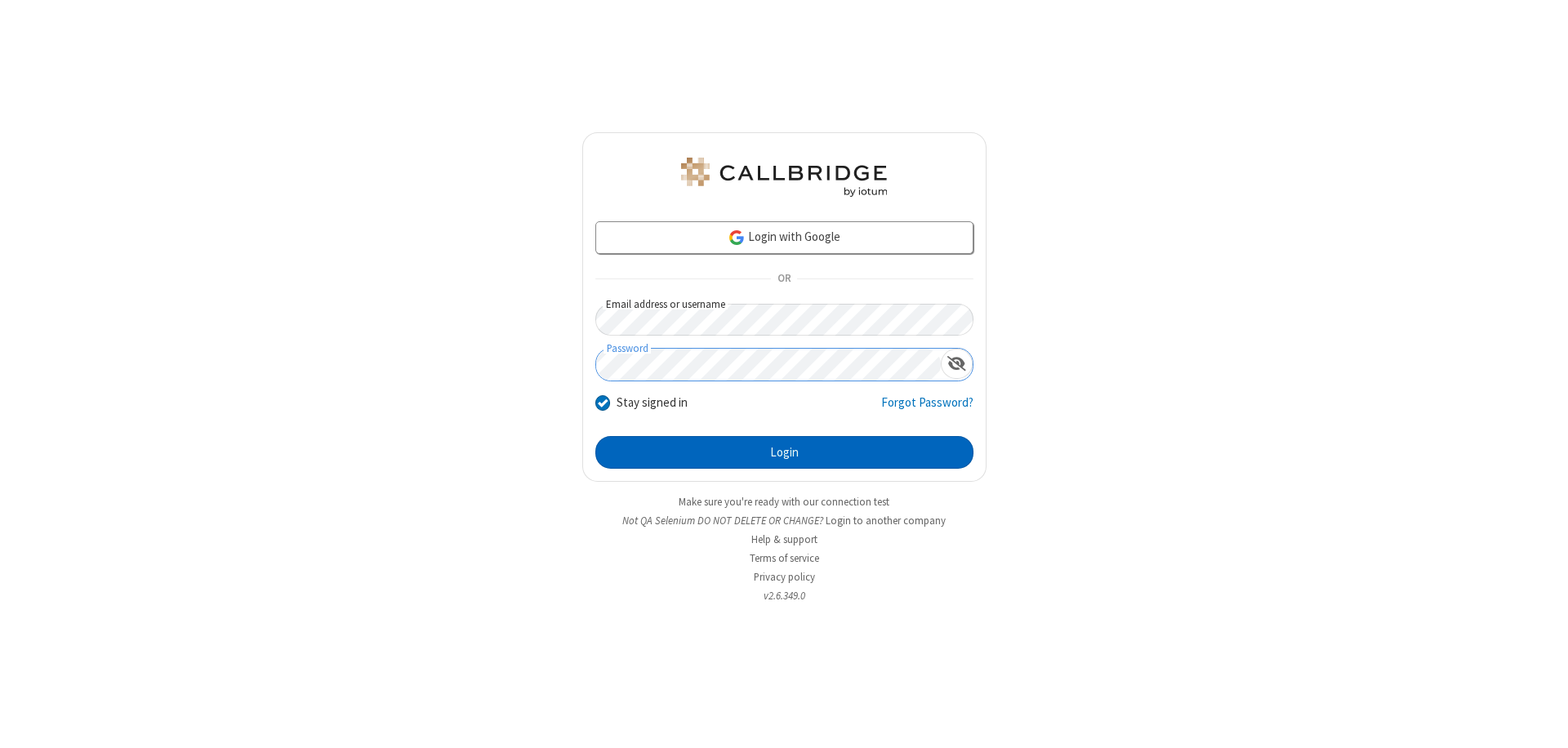
click at [784, 452] on button "Login" at bounding box center [784, 452] width 378 height 33
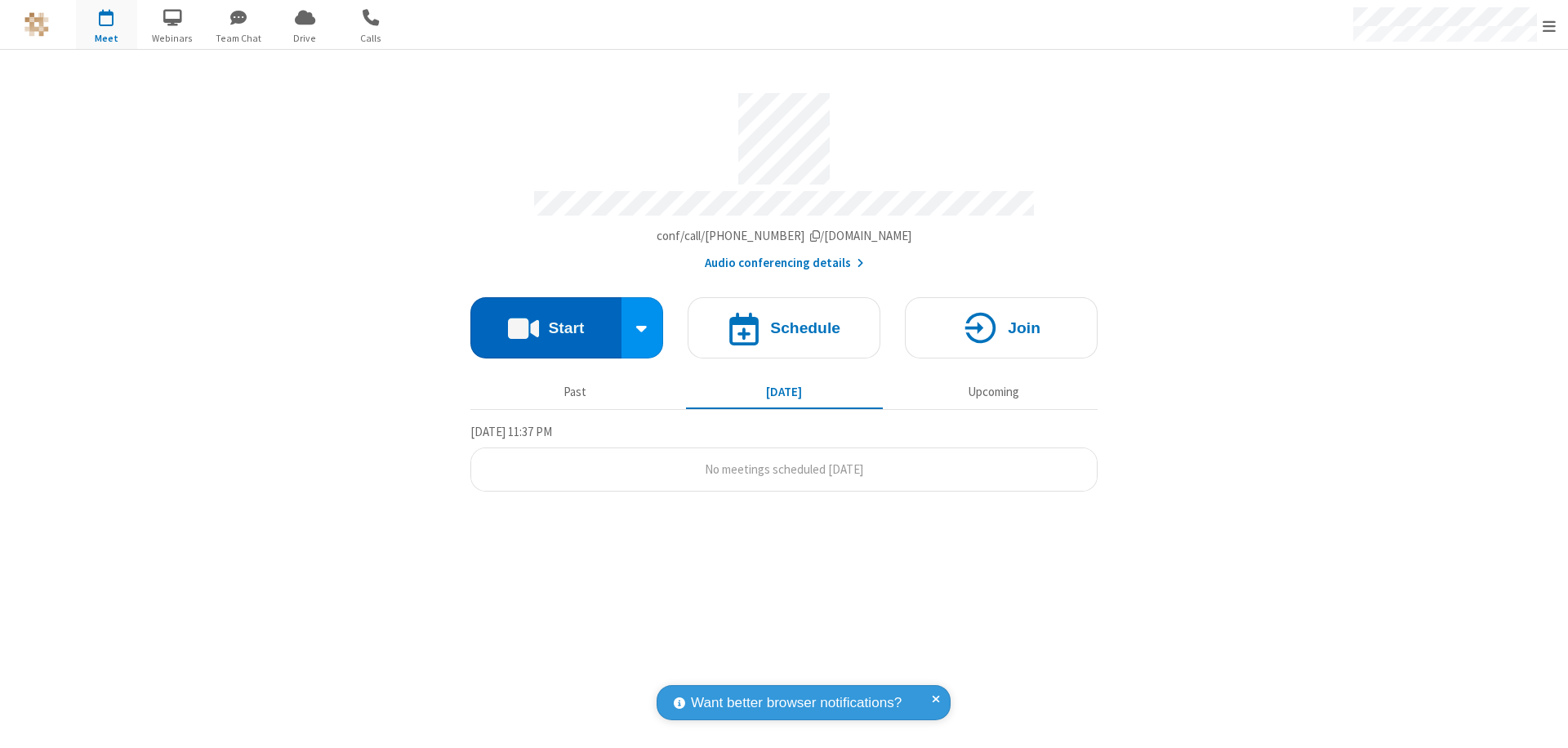
click at [545, 320] on button "Start" at bounding box center [545, 328] width 151 height 61
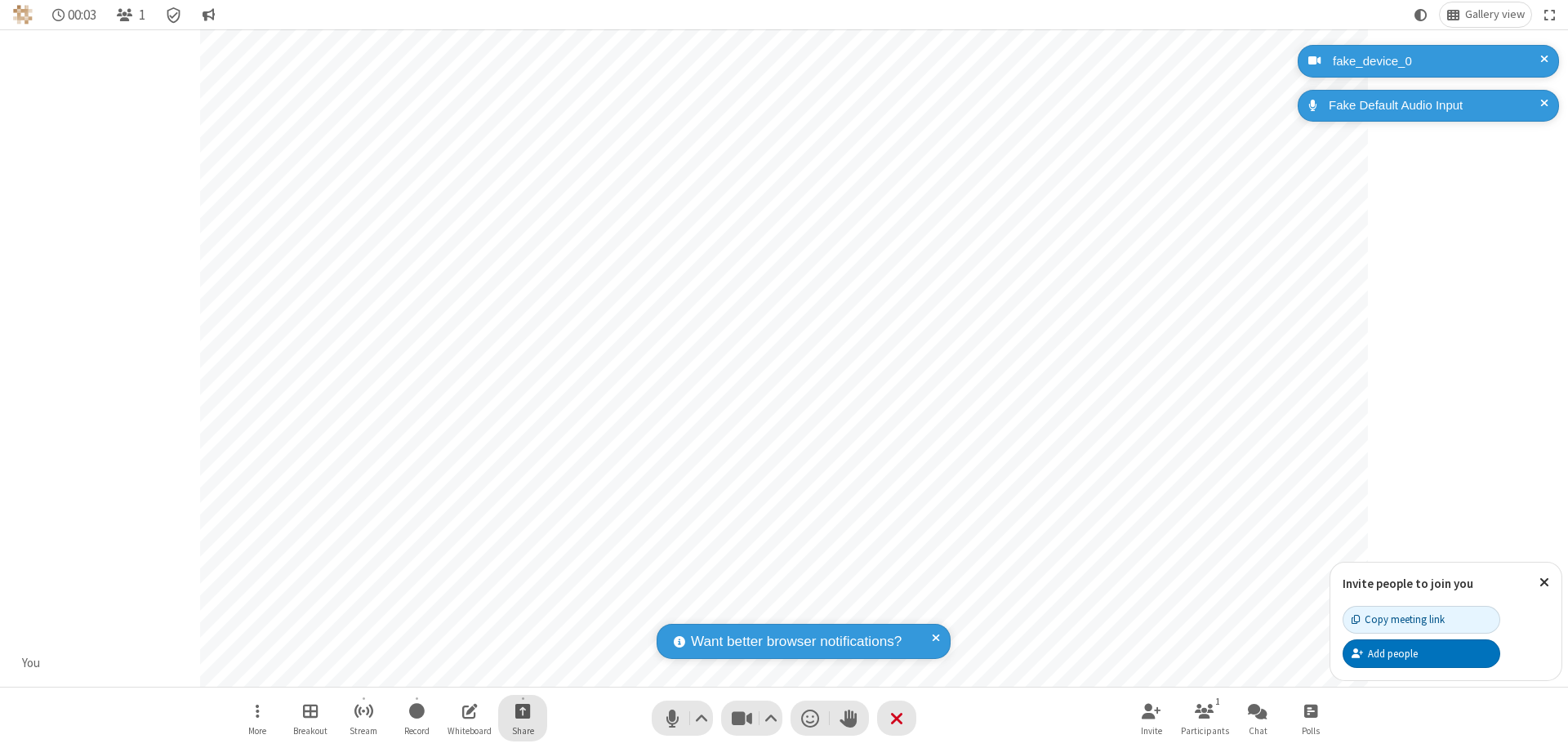
click at [523, 710] on span "Start sharing" at bounding box center [523, 711] width 16 height 21
click at [457, 643] on span "Present files & media" at bounding box center [457, 643] width 19 height 14
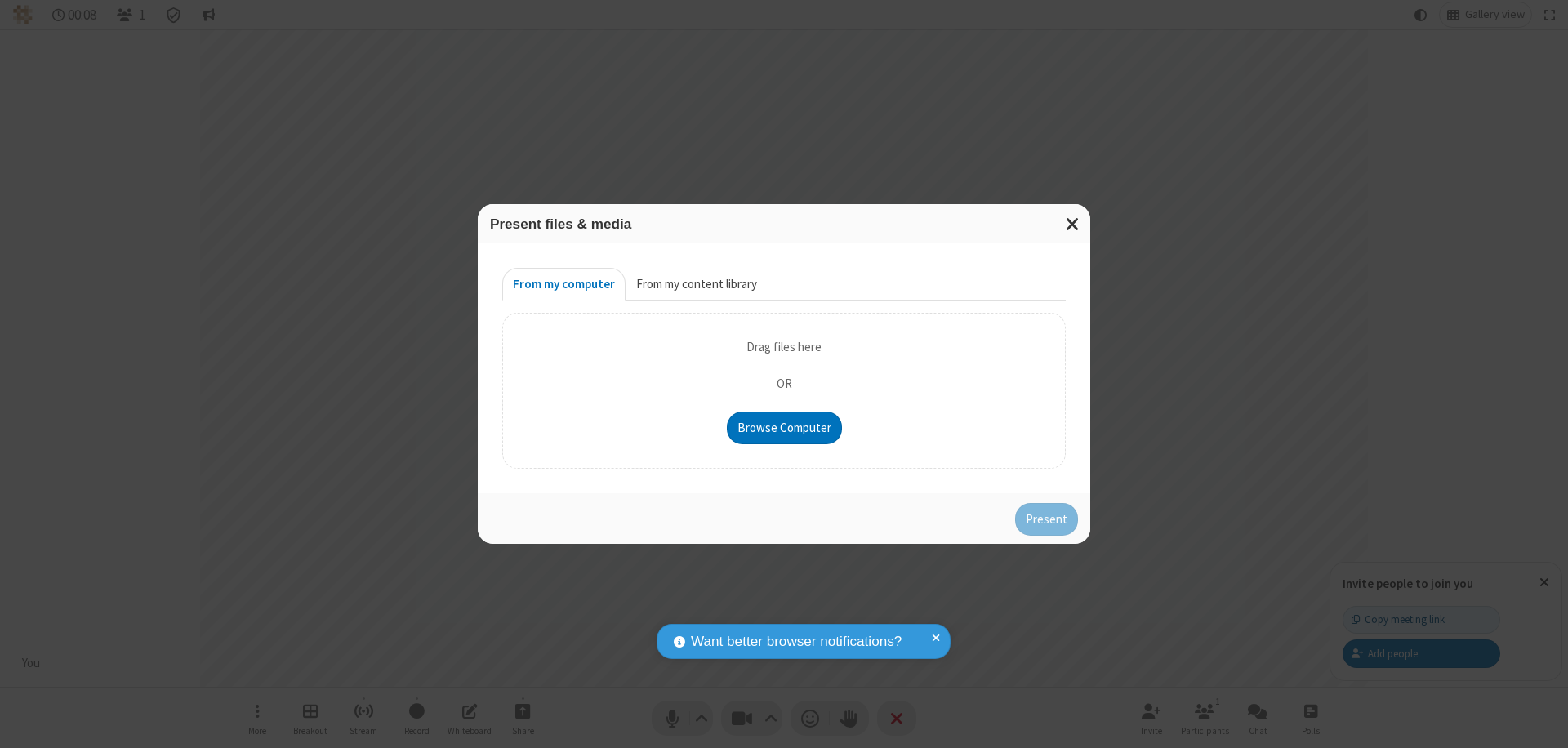
click at [695, 284] on button "From my content library" at bounding box center [696, 284] width 142 height 33
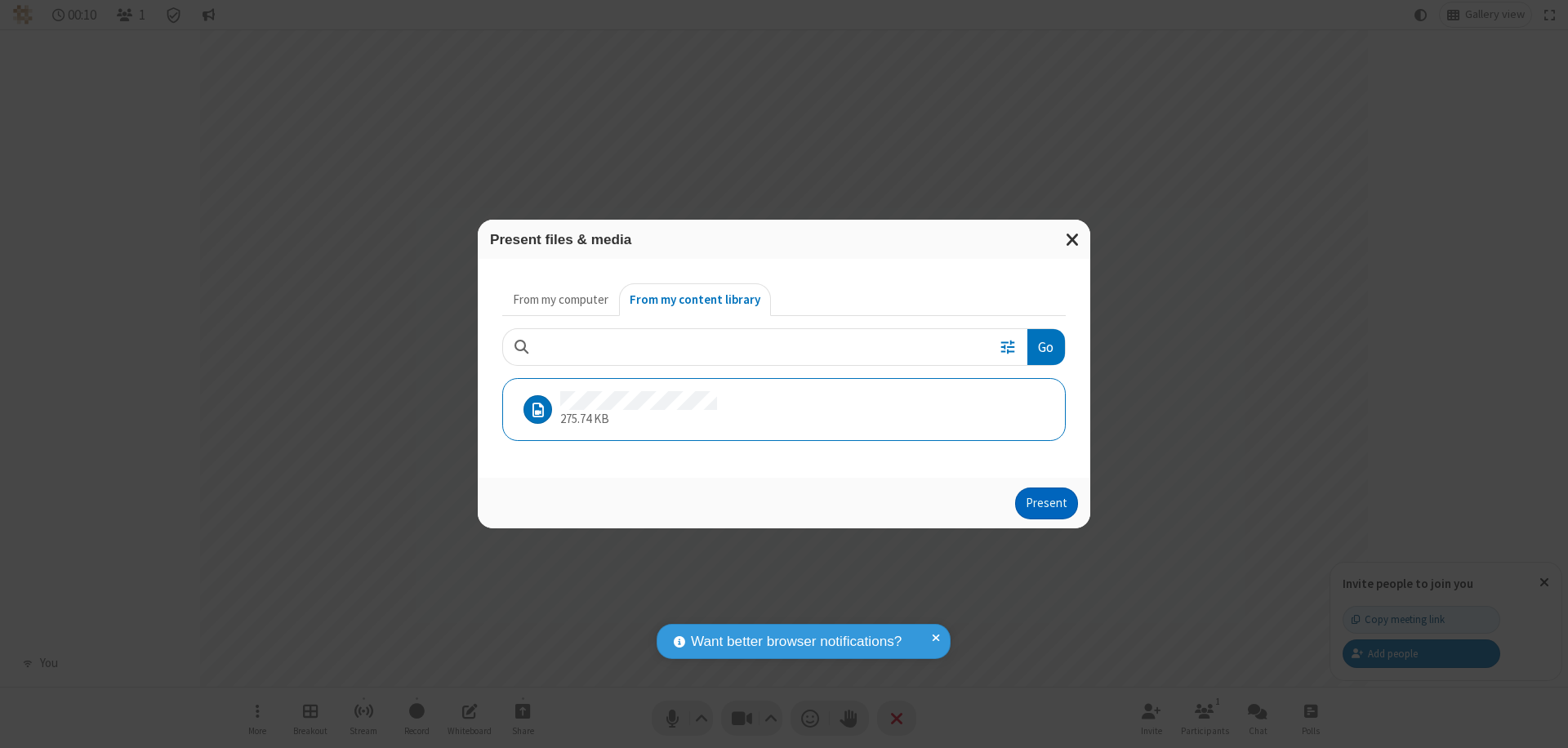
click at [1048, 503] on button "Present" at bounding box center [1046, 504] width 63 height 33
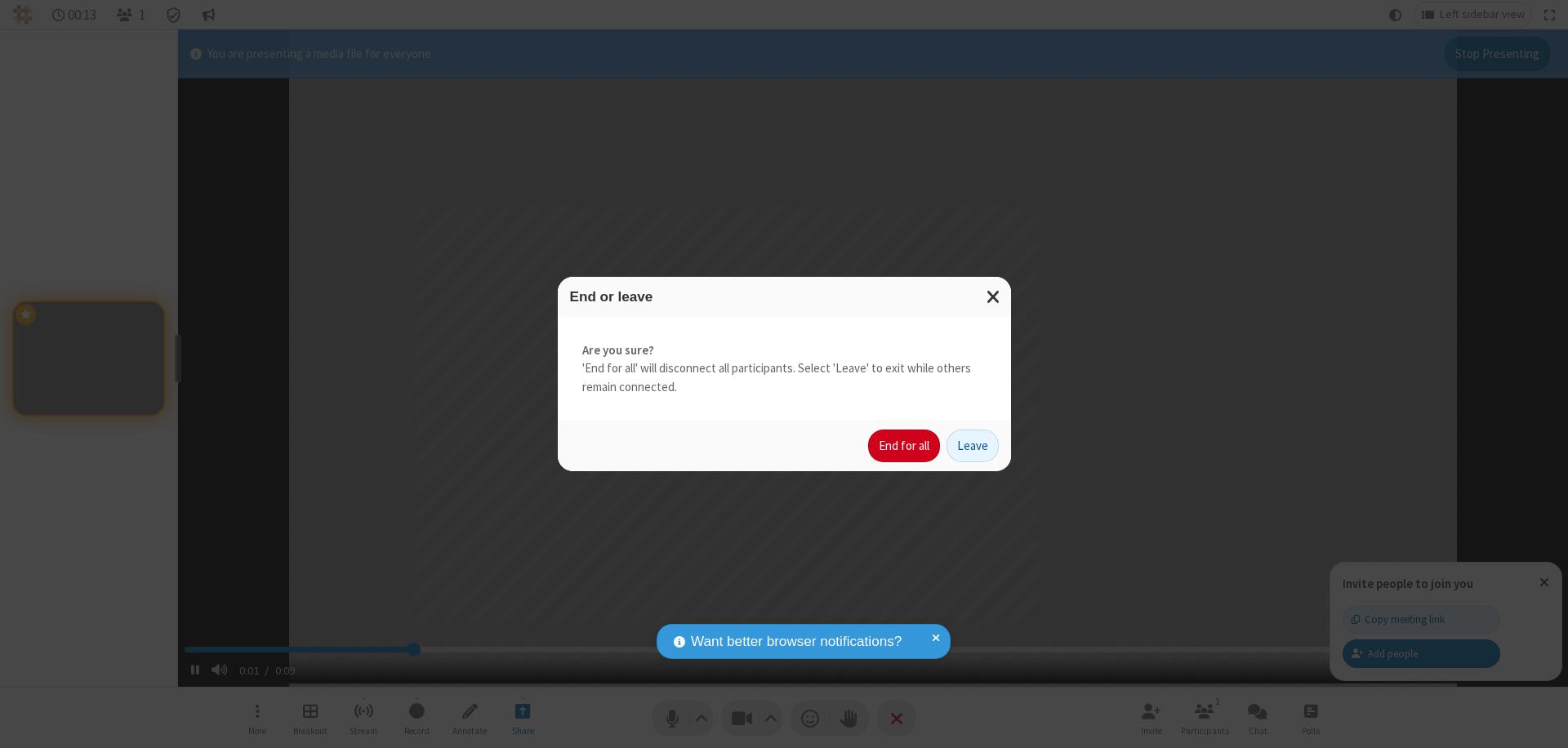
type input "2.535925"
click at [906, 446] on button "End for all" at bounding box center [904, 446] width 72 height 33
